Goal: Find specific page/section: Find specific page/section

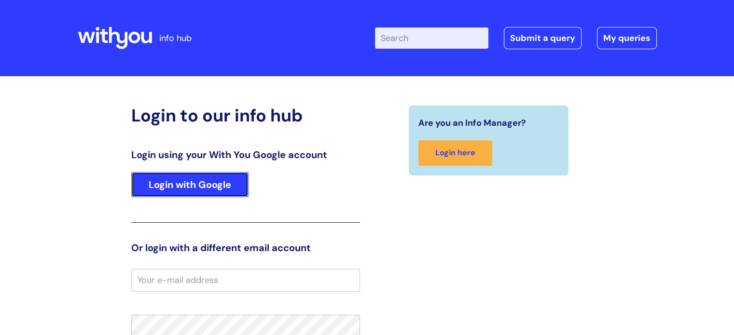
click at [195, 189] on link "Login with Google" at bounding box center [189, 184] width 117 height 25
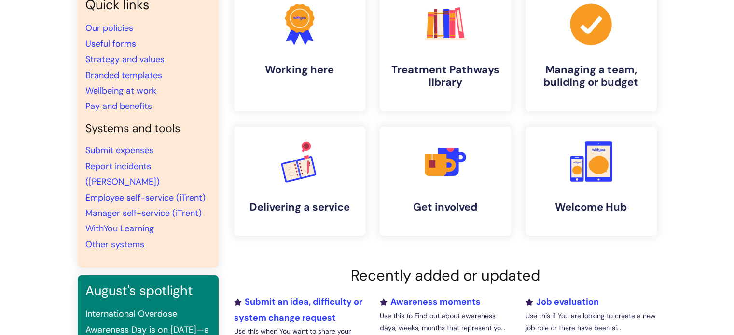
scroll to position [48, 0]
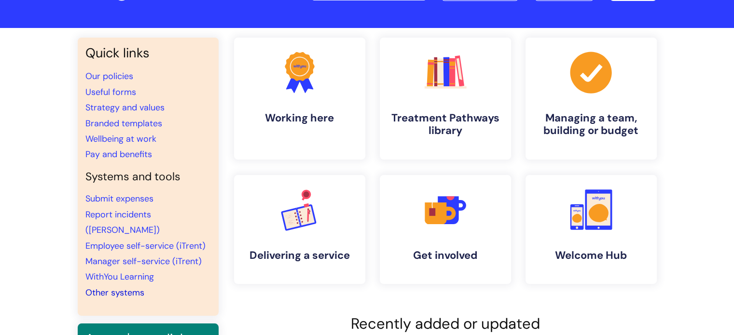
click at [100, 287] on link "Other systems" at bounding box center [114, 293] width 59 height 12
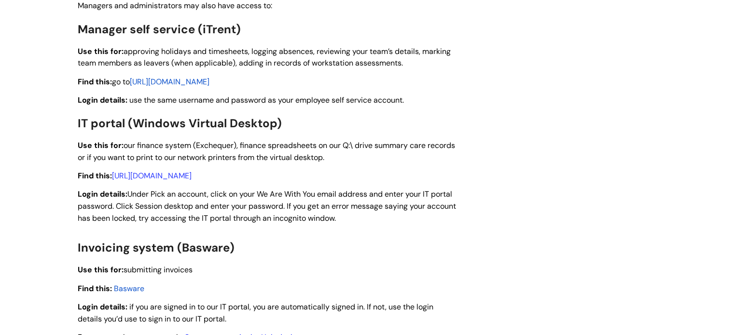
scroll to position [1062, 0]
